Goal: Information Seeking & Learning: Learn about a topic

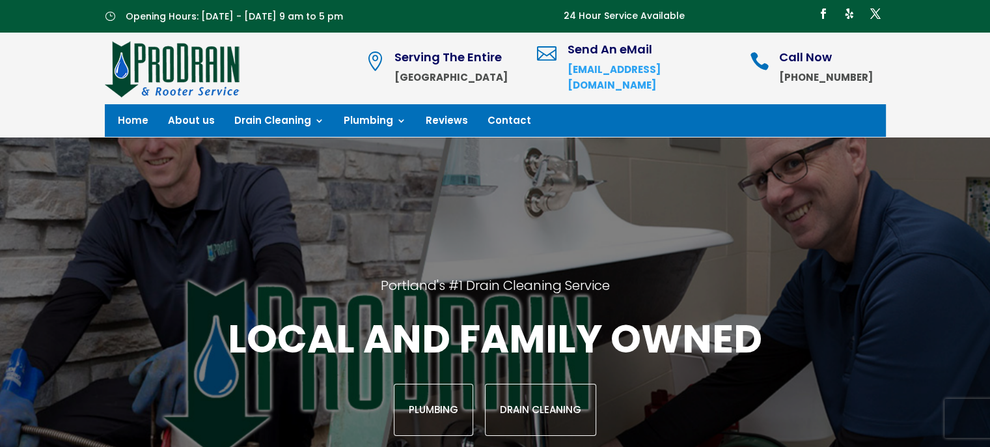
click at [158, 248] on div "Portland's #1 Drain Cleaning Service Local and family owned Plumbing Drain Clea…" at bounding box center [495, 355] width 872 height 437
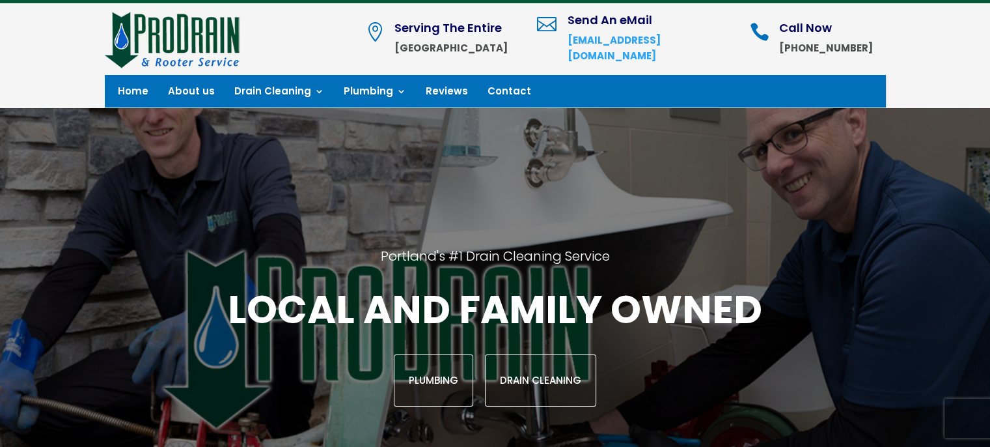
scroll to position [34, 0]
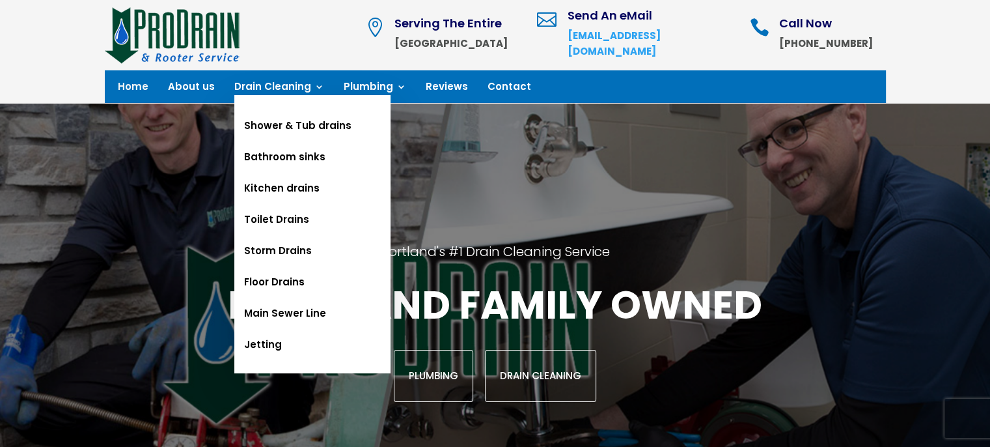
click at [255, 225] on link "Toilet Drains" at bounding box center [312, 219] width 156 height 31
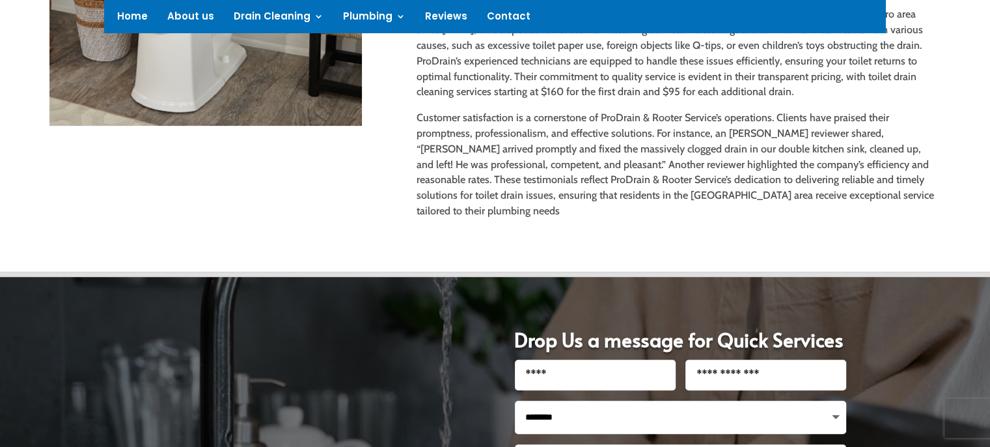
scroll to position [642, 0]
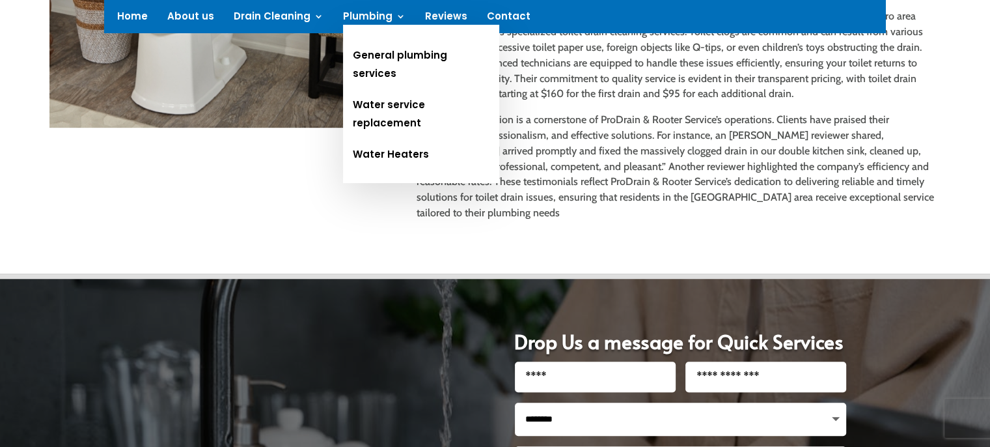
click at [365, 55] on link "General plumbing services" at bounding box center [421, 64] width 156 height 49
